Goal: Task Accomplishment & Management: Manage account settings

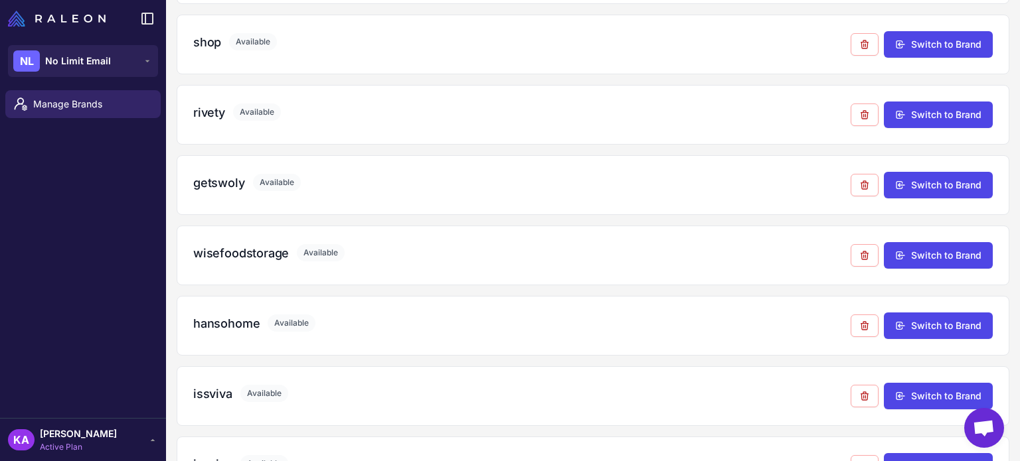
scroll to position [1110, 0]
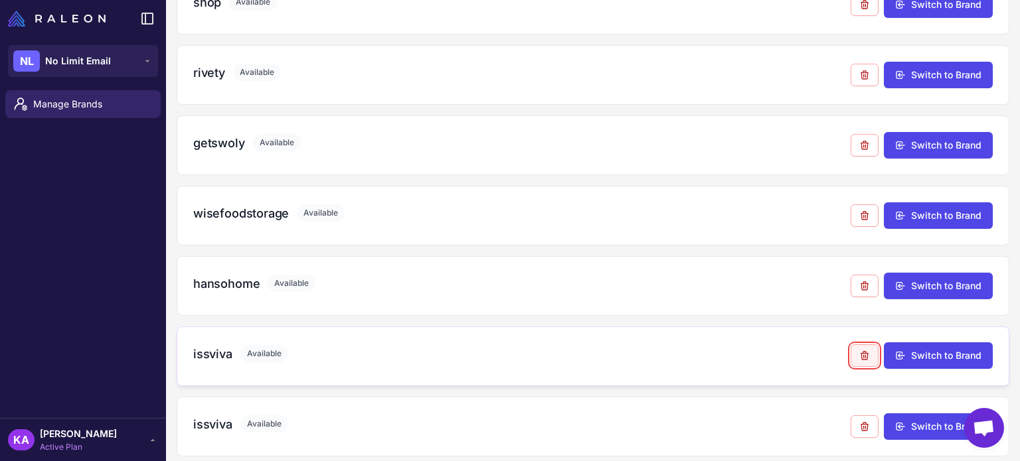
click at [859, 351] on icon at bounding box center [864, 356] width 11 height 11
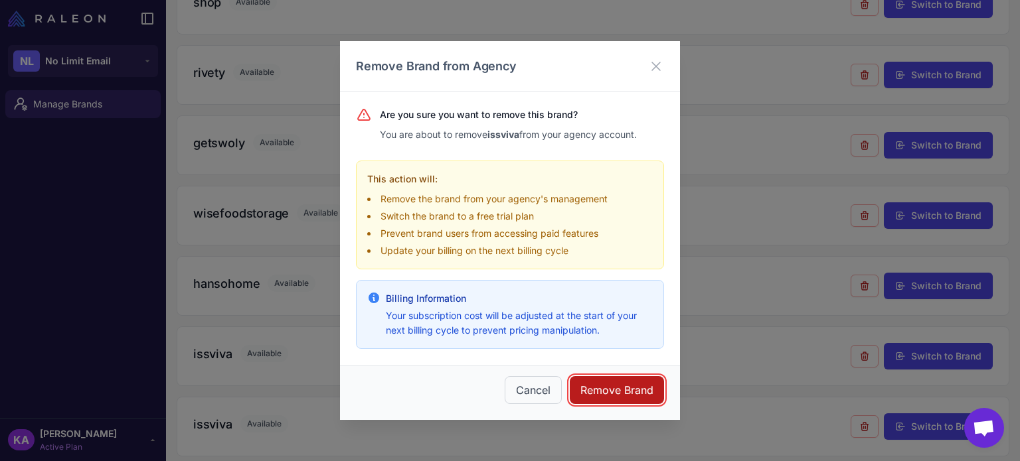
click at [620, 384] on button "Remove Brand" at bounding box center [617, 390] width 94 height 28
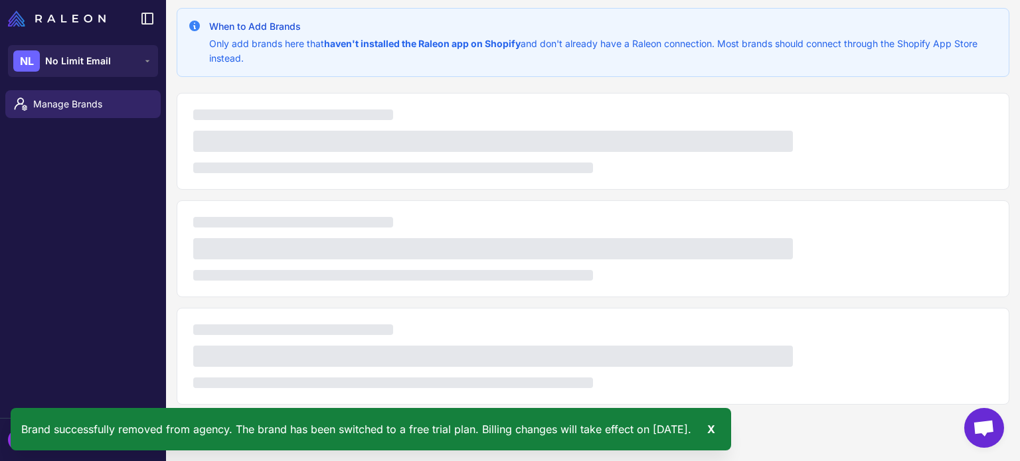
scroll to position [1040, 0]
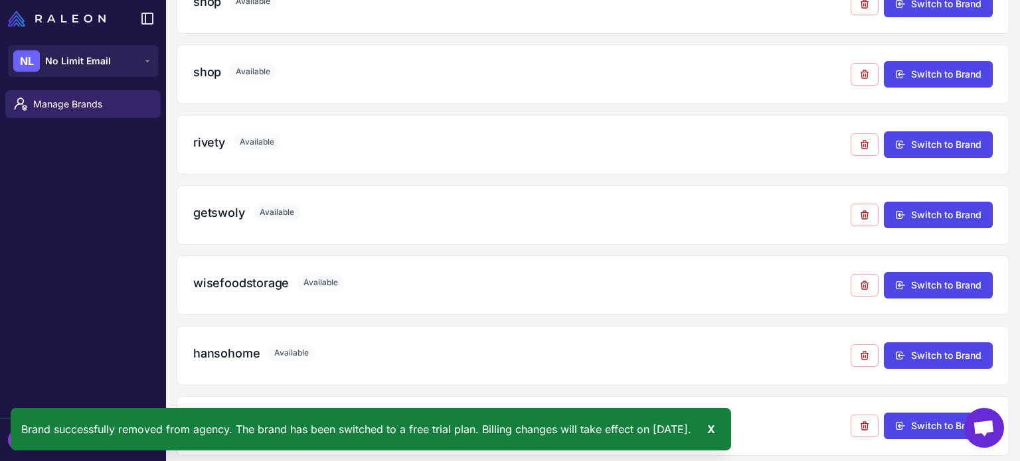
click at [103, 354] on div "Manage Brands" at bounding box center [83, 251] width 166 height 333
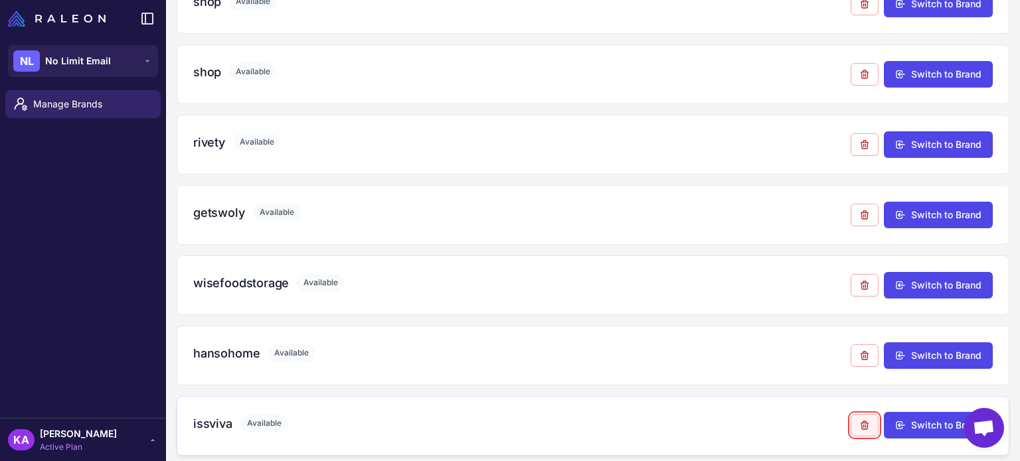
click at [859, 420] on icon at bounding box center [864, 425] width 11 height 11
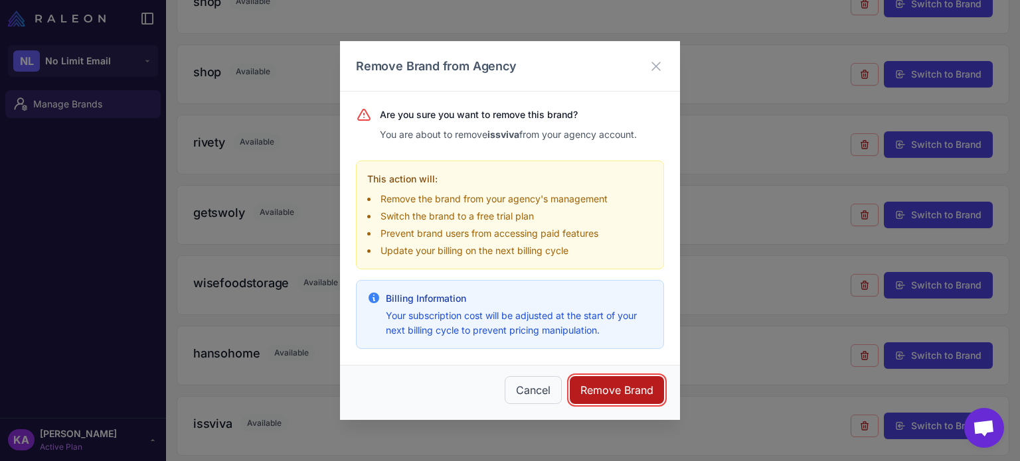
click at [629, 392] on button "Remove Brand" at bounding box center [617, 390] width 94 height 28
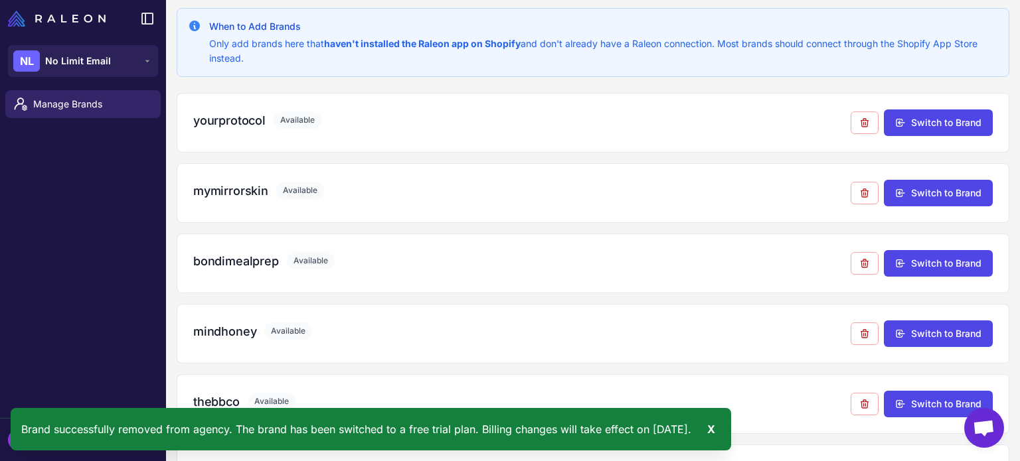
scroll to position [970, 0]
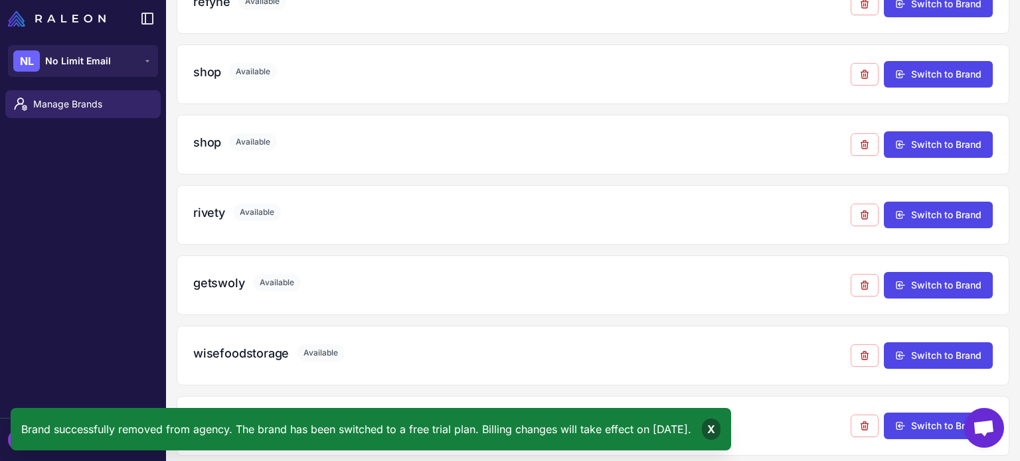
click at [720, 426] on div "X" at bounding box center [711, 429] width 19 height 21
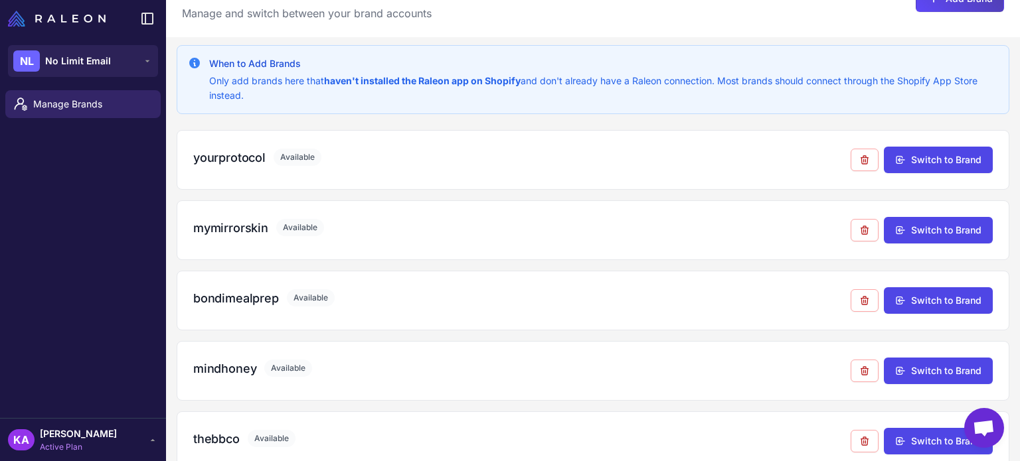
scroll to position [0, 0]
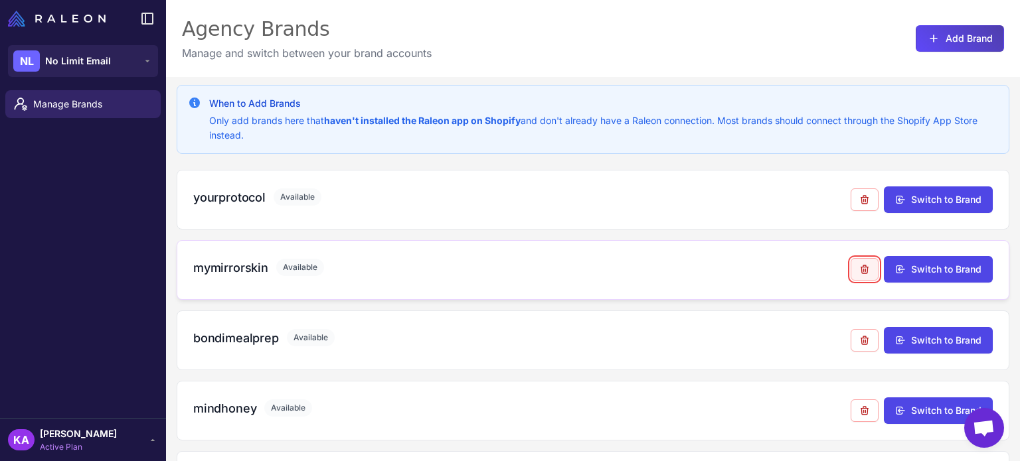
click at [859, 267] on icon at bounding box center [864, 269] width 11 height 11
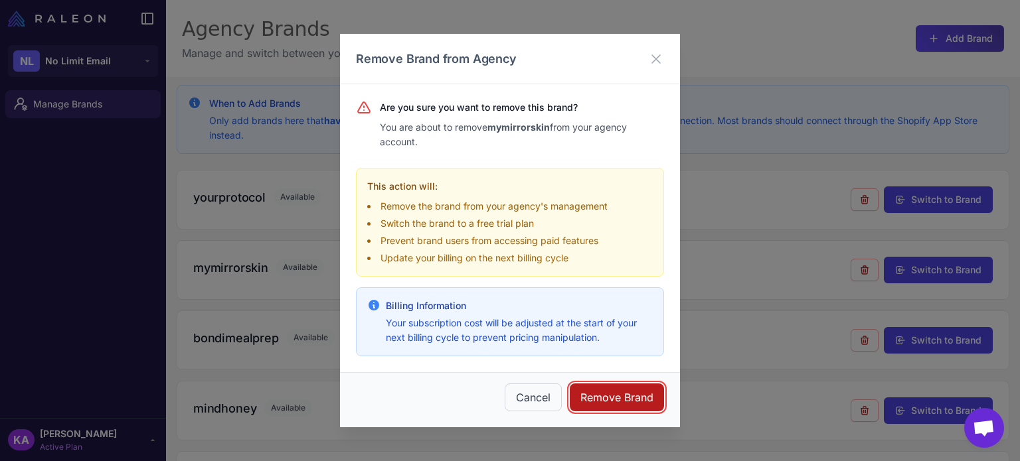
click at [638, 391] on button "Remove Brand" at bounding box center [617, 398] width 94 height 28
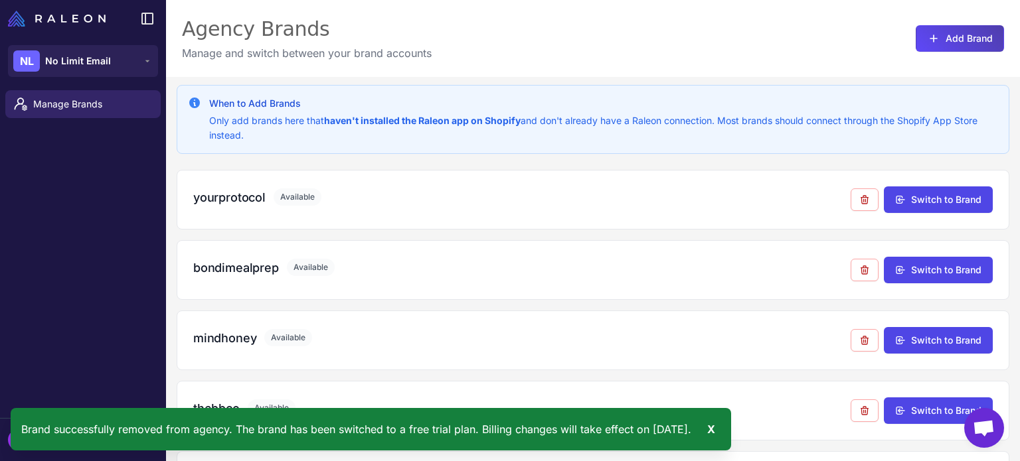
click at [53, 295] on div "Manage Brands" at bounding box center [83, 251] width 166 height 333
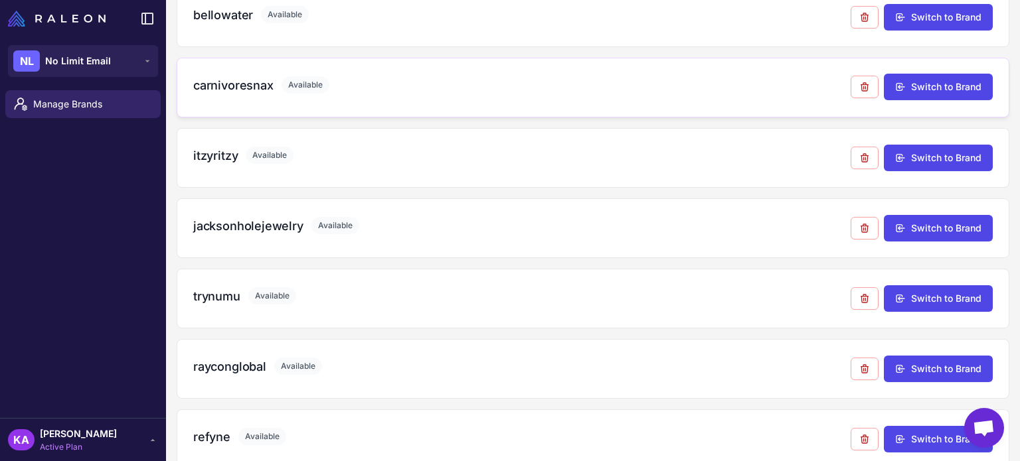
scroll to position [465, 0]
drag, startPoint x: 345, startPoint y: 246, endPoint x: 364, endPoint y: 286, distance: 44.0
click at [364, 286] on div "yourprotocol Available Switch to Brand bondimealprep Available Switch to Brand …" at bounding box center [593, 298] width 833 height 1186
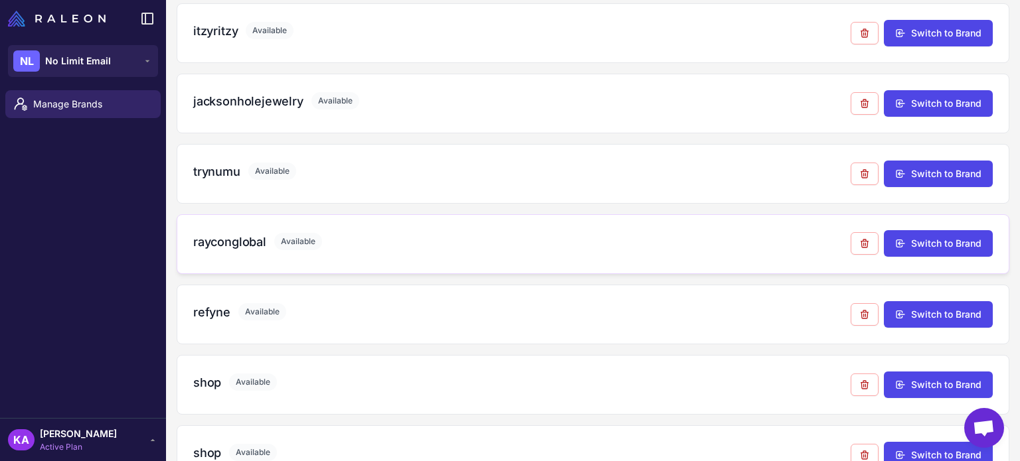
scroll to position [598, 0]
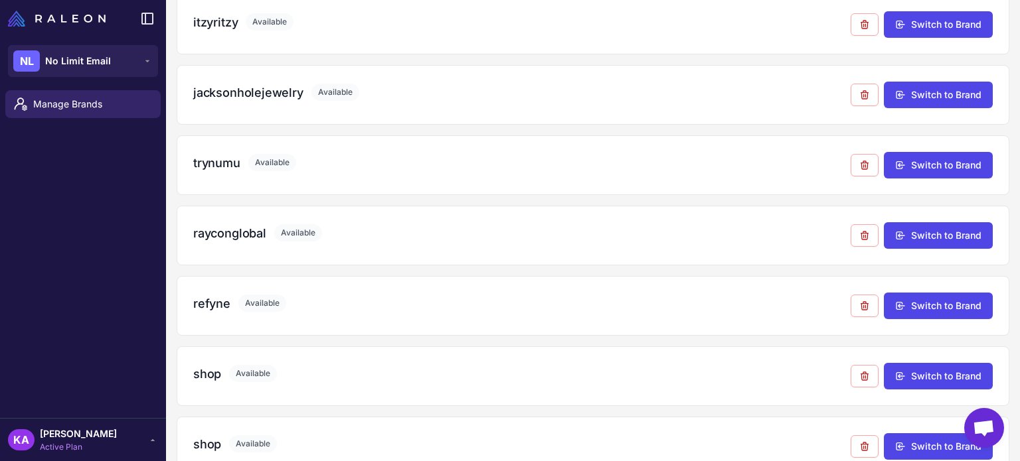
click at [98, 241] on div "Manage Brands" at bounding box center [83, 251] width 166 height 333
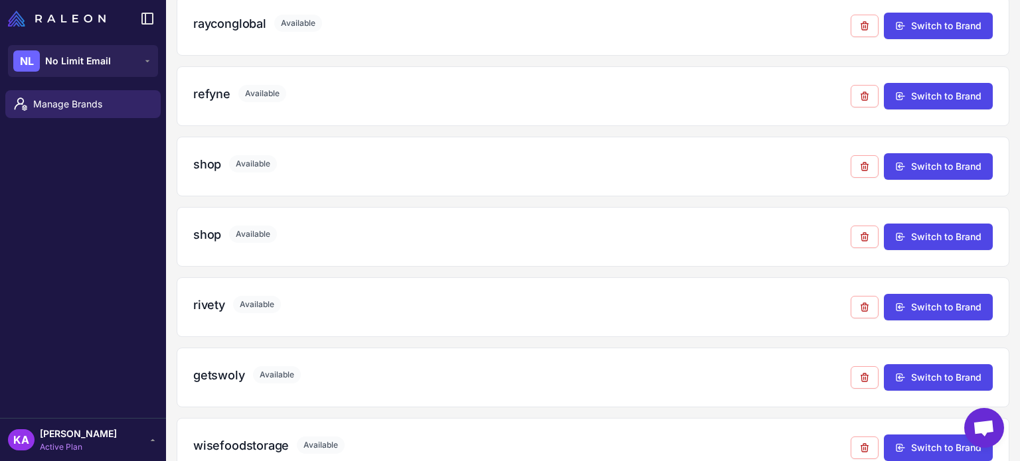
scroll to position [730, 0]
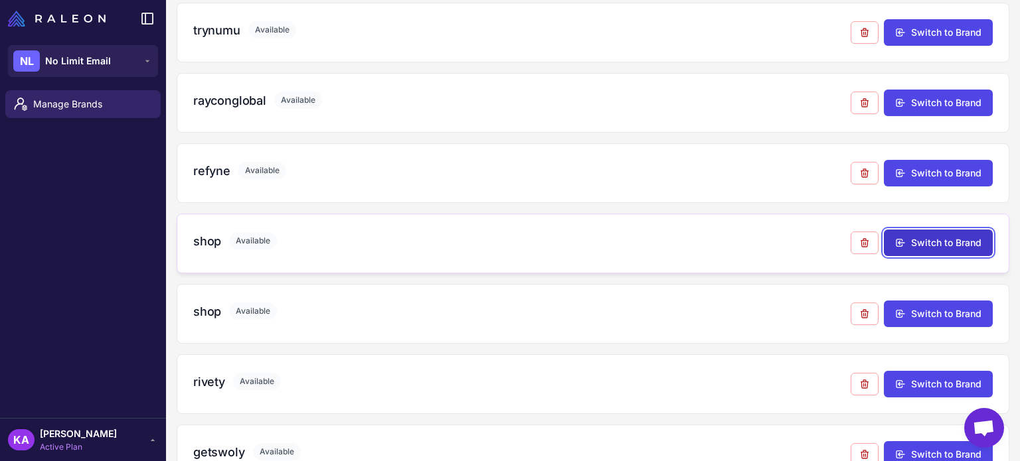
click at [916, 244] on button "Switch to Brand" at bounding box center [938, 243] width 109 height 27
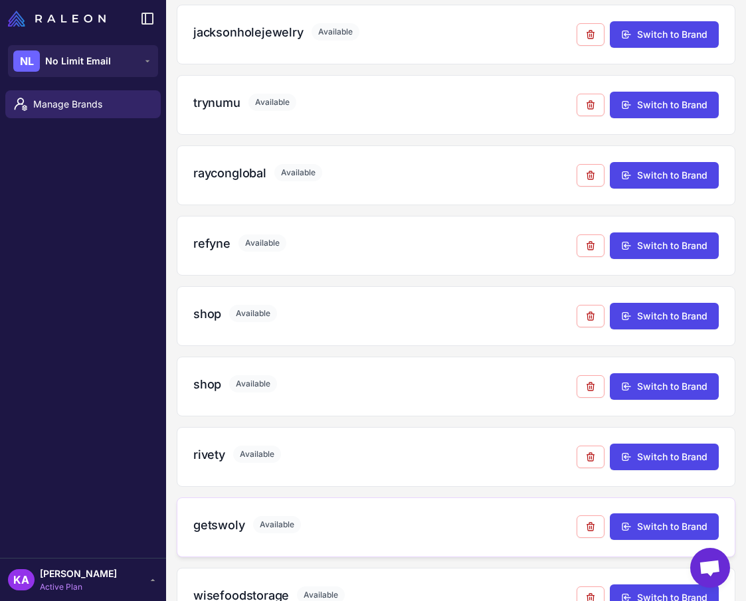
scroll to position [771, 0]
